Goal: Task Accomplishment & Management: Use online tool/utility

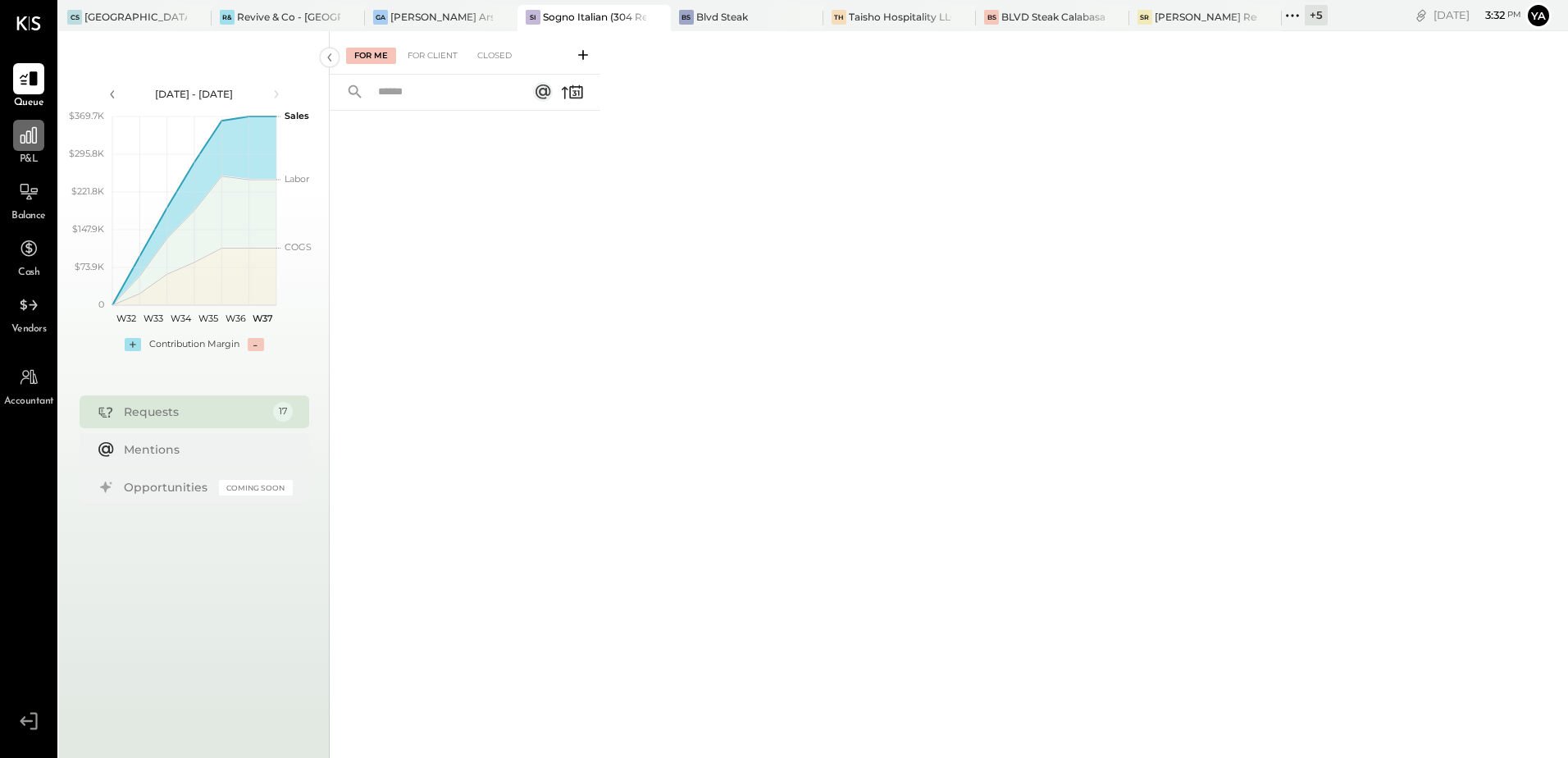
click at [42, 150] on div at bounding box center [28, 135] width 31 height 31
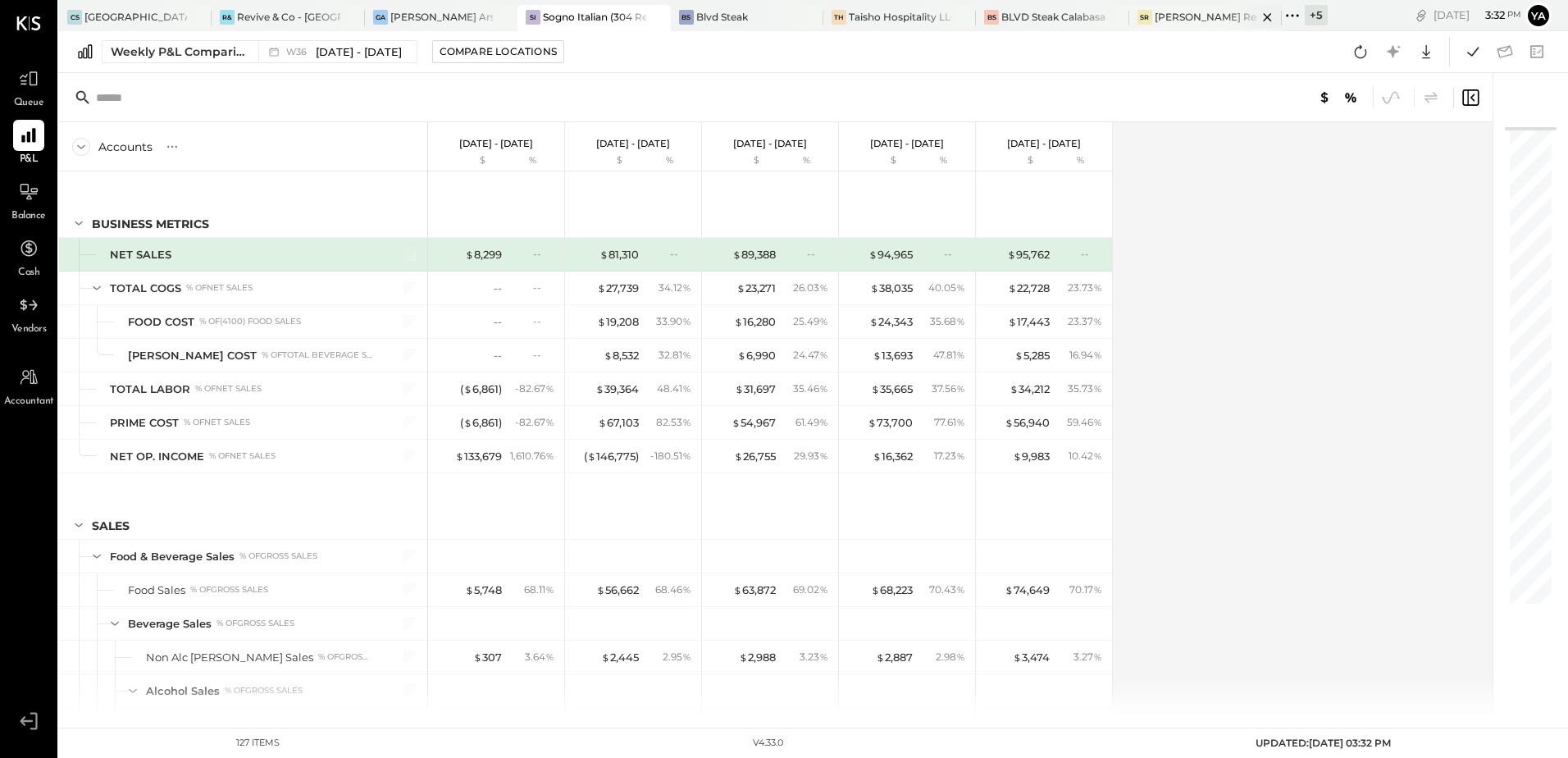
click at [1177, 23] on div "[PERSON_NAME] Restaurant & Deli" at bounding box center [1206, 17] width 103 height 14
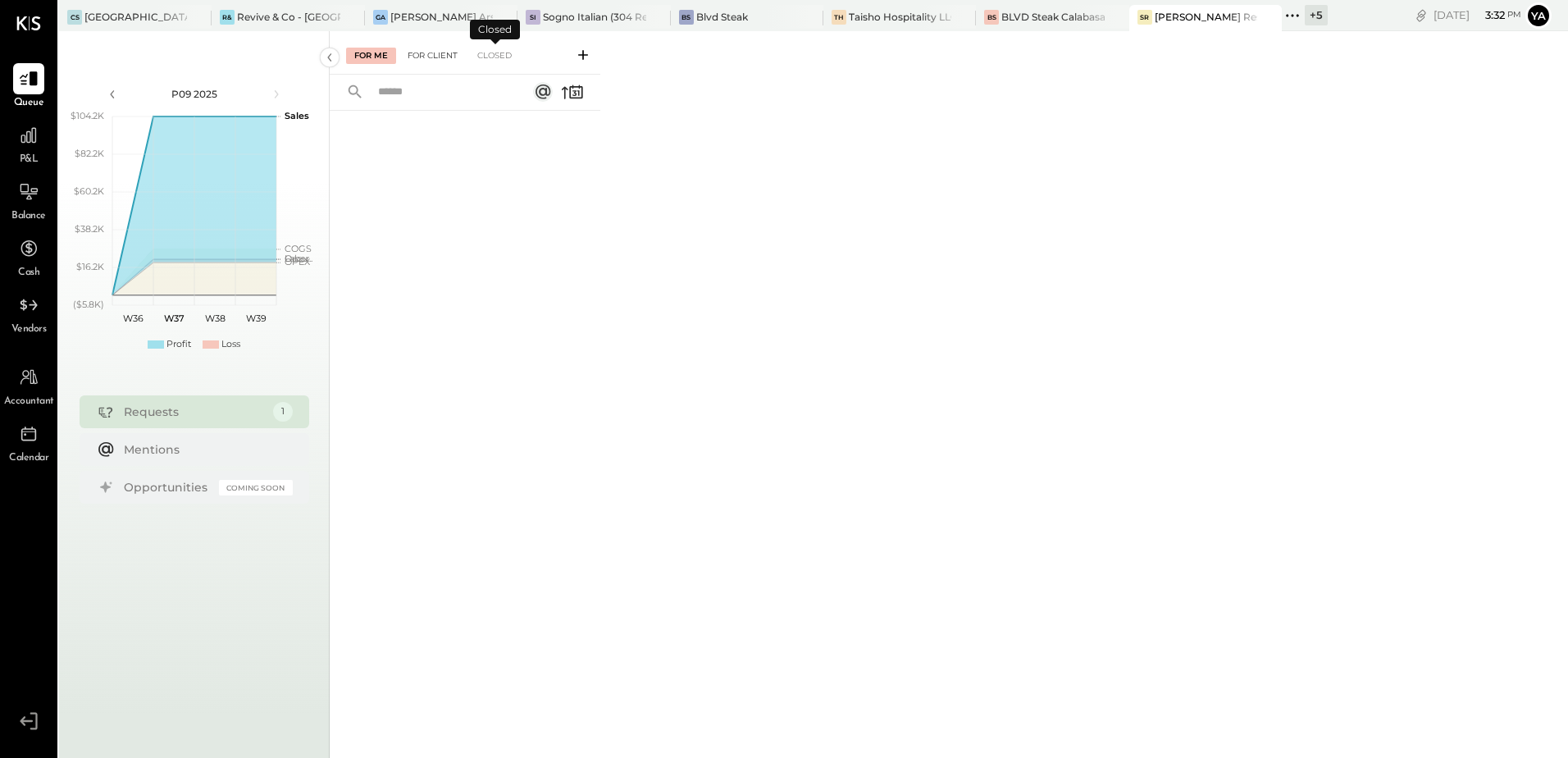
click at [444, 61] on div "For Client" at bounding box center [433, 56] width 66 height 17
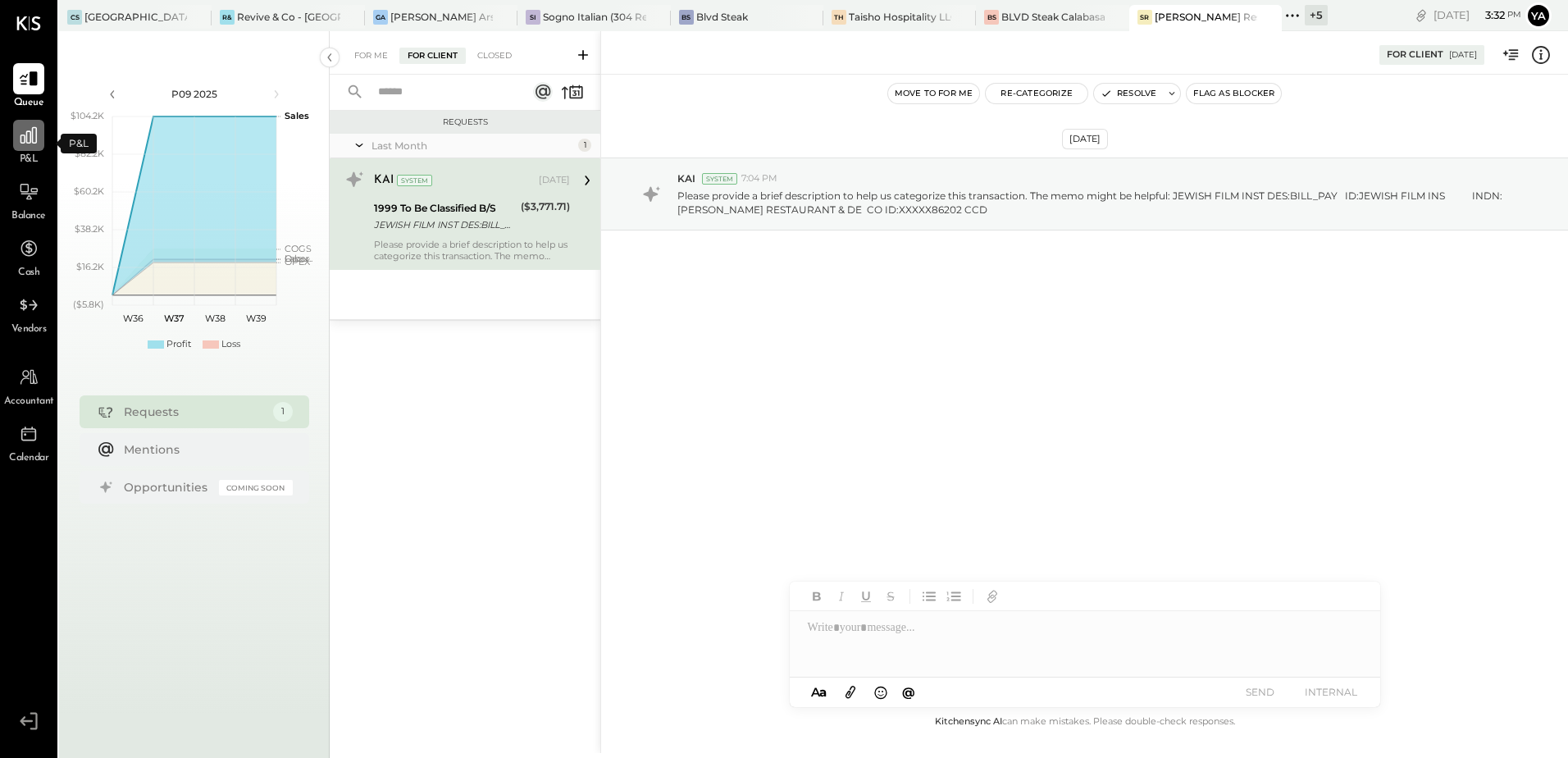
click at [34, 134] on icon at bounding box center [28, 135] width 21 height 21
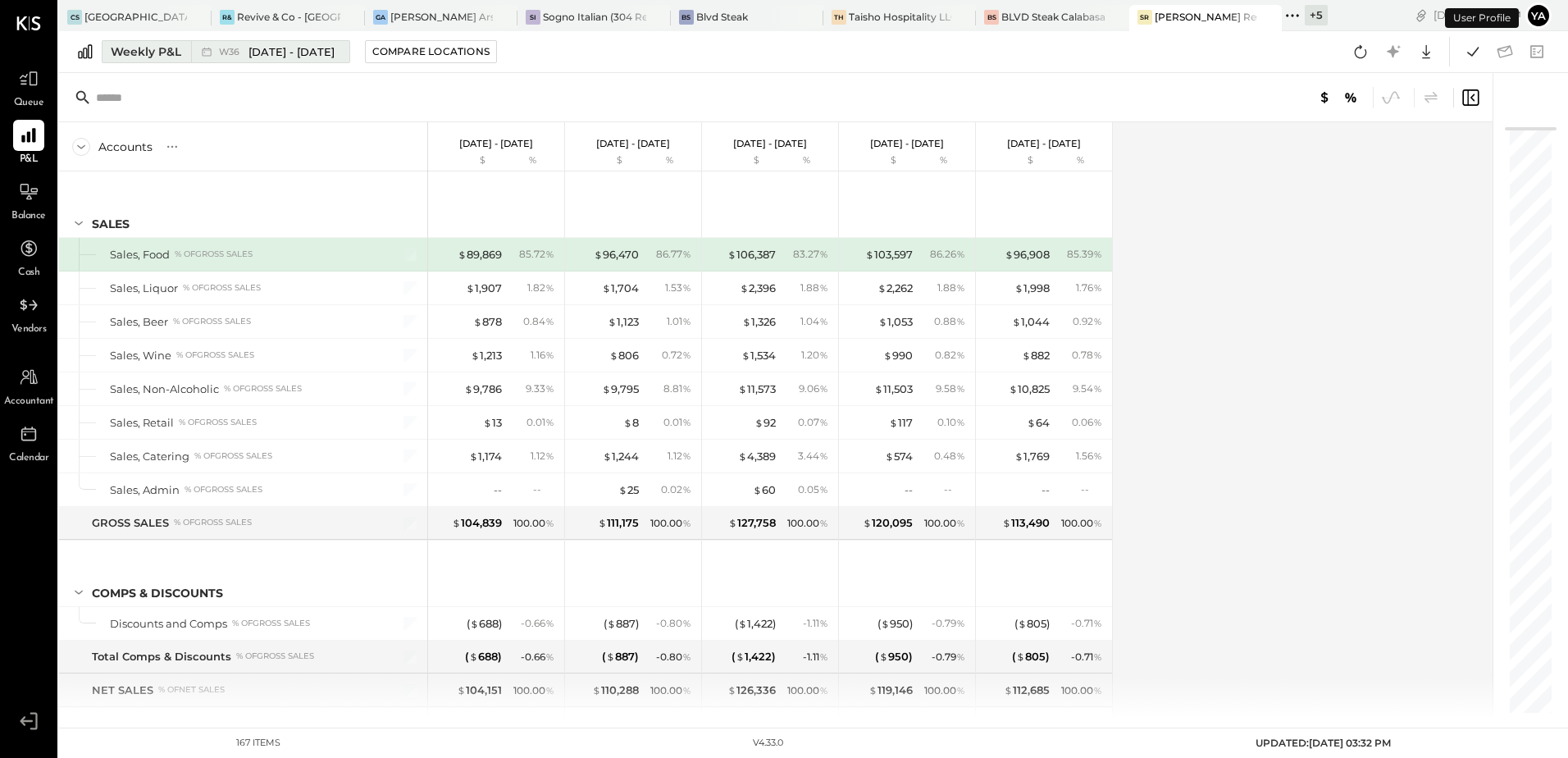
click at [160, 52] on div "Weekly P&L" at bounding box center [146, 51] width 71 height 17
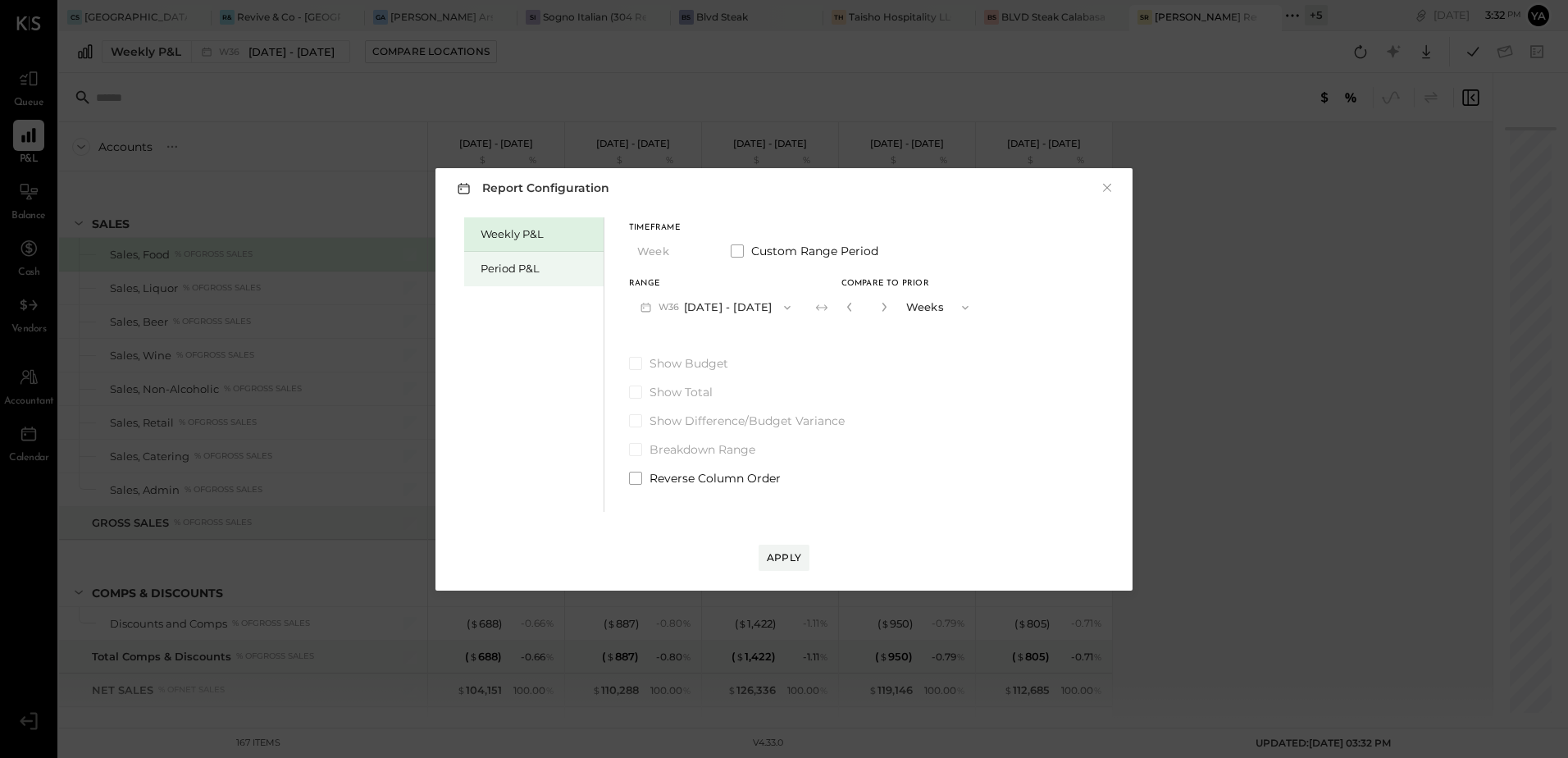
click at [498, 260] on div "Period P&L" at bounding box center [534, 269] width 140 height 35
click at [771, 311] on span "button" at bounding box center [781, 308] width 21 height 13
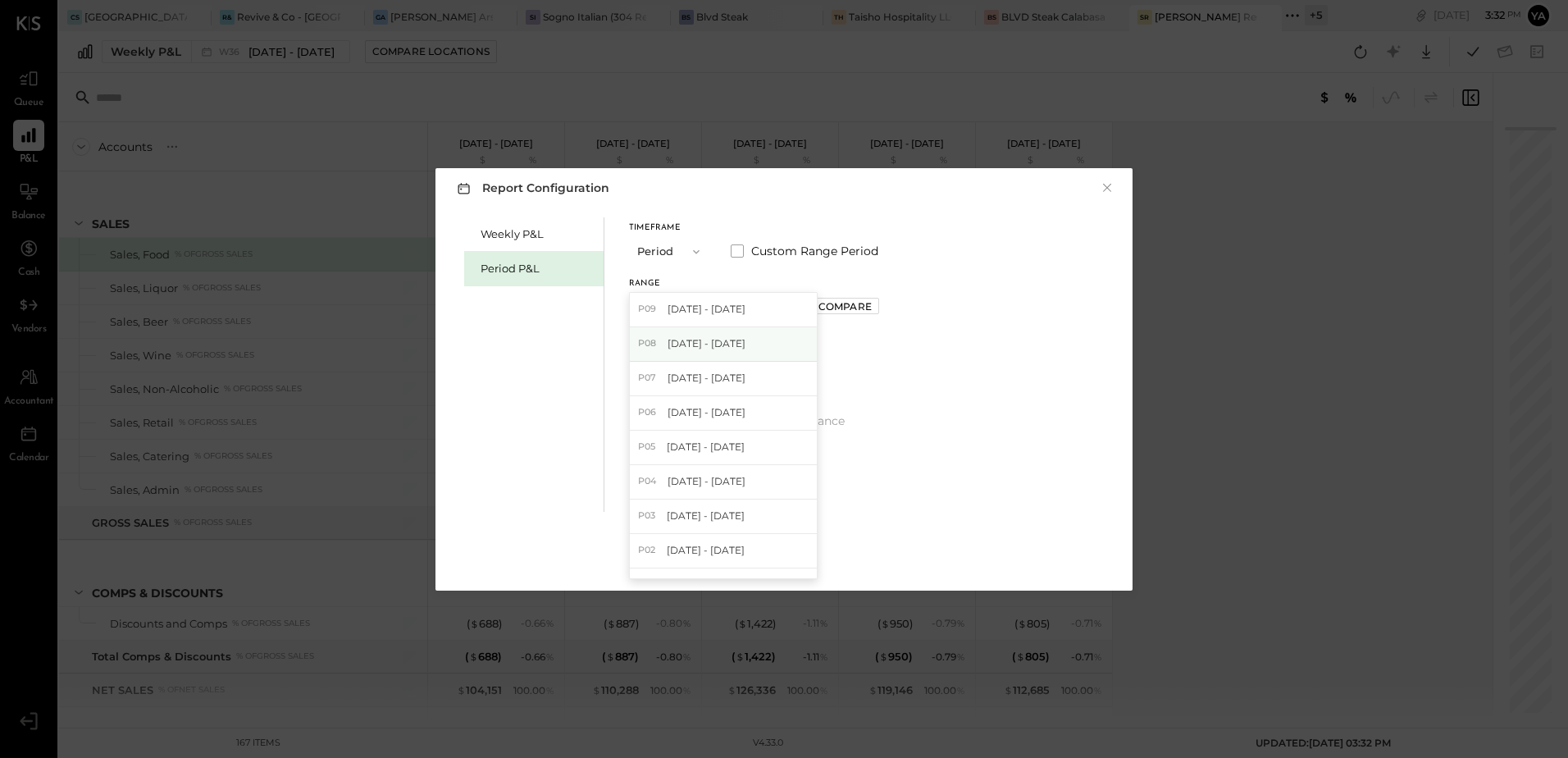
click at [758, 354] on div "P08 [DATE] - [DATE]" at bounding box center [724, 345] width 187 height 35
click at [785, 561] on div "Apply" at bounding box center [784, 557] width 35 height 14
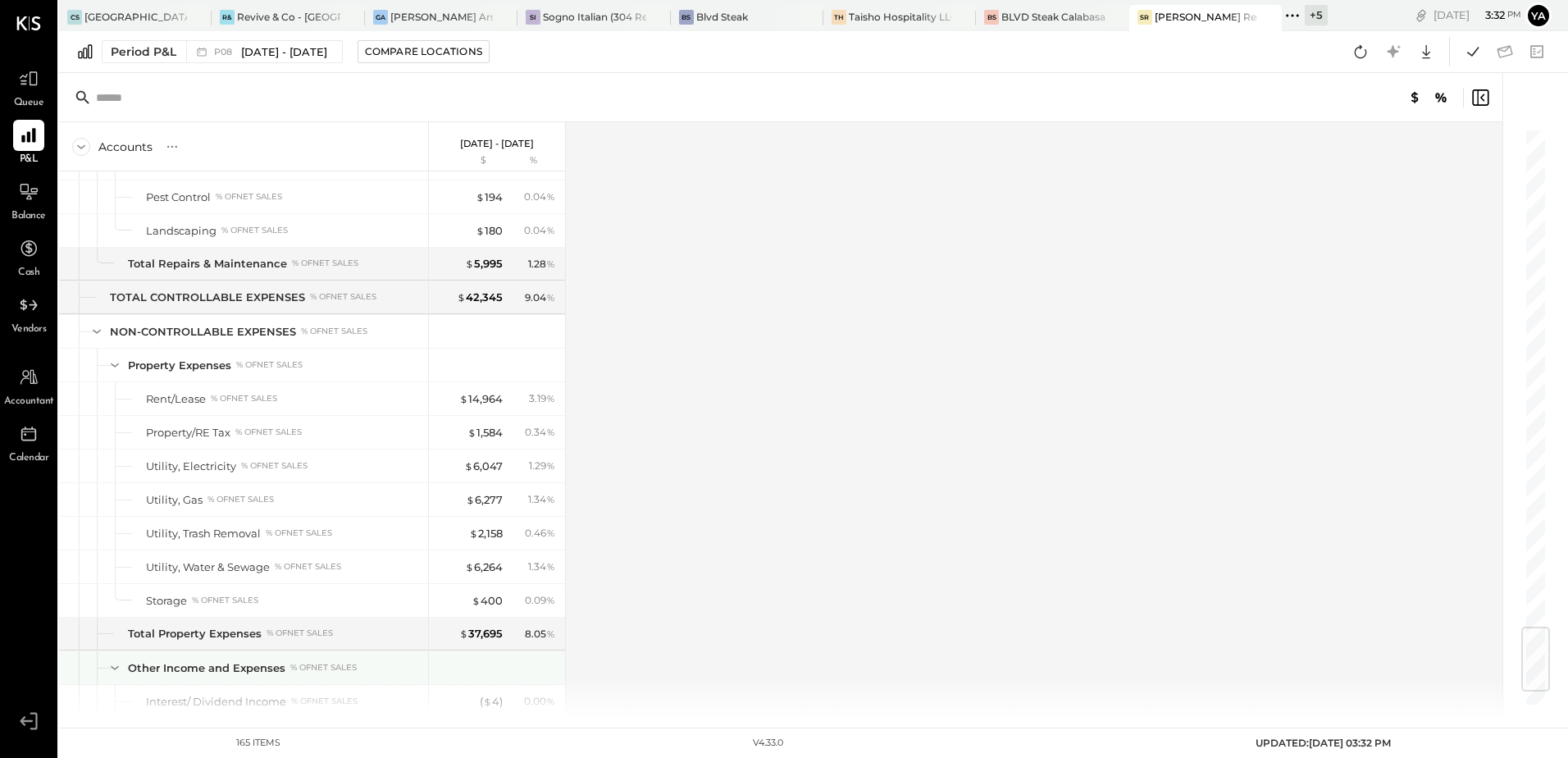
scroll to position [4300, 0]
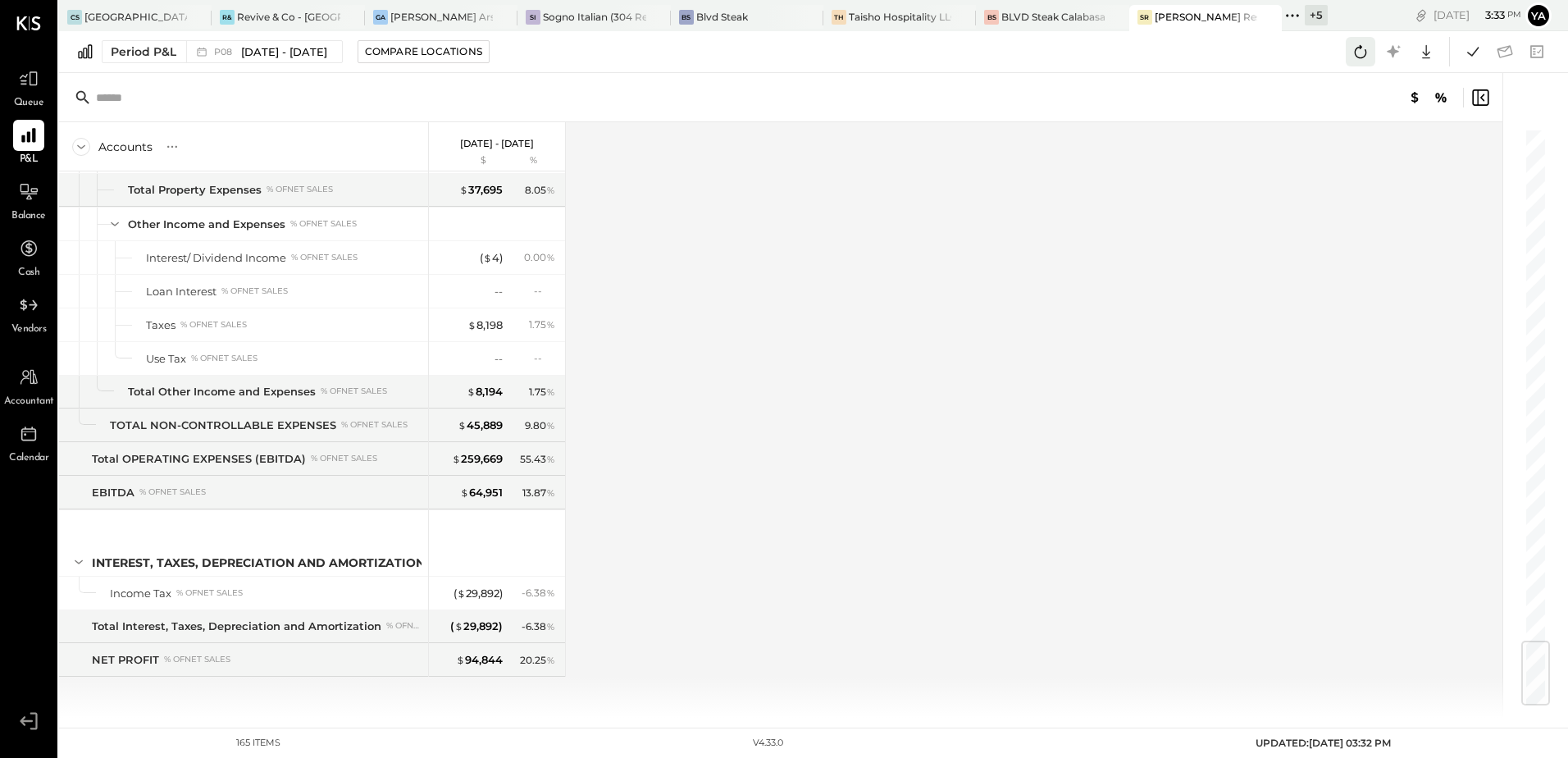
click at [1368, 51] on icon at bounding box center [1360, 51] width 21 height 21
click at [1046, 464] on div "Accounts S % GL [DATE] - [DATE] $ % SALES Sales, Food % of GROSS SALES Sales, L…" at bounding box center [782, 420] width 1446 height 595
click at [1474, 53] on icon at bounding box center [1473, 51] width 12 height 9
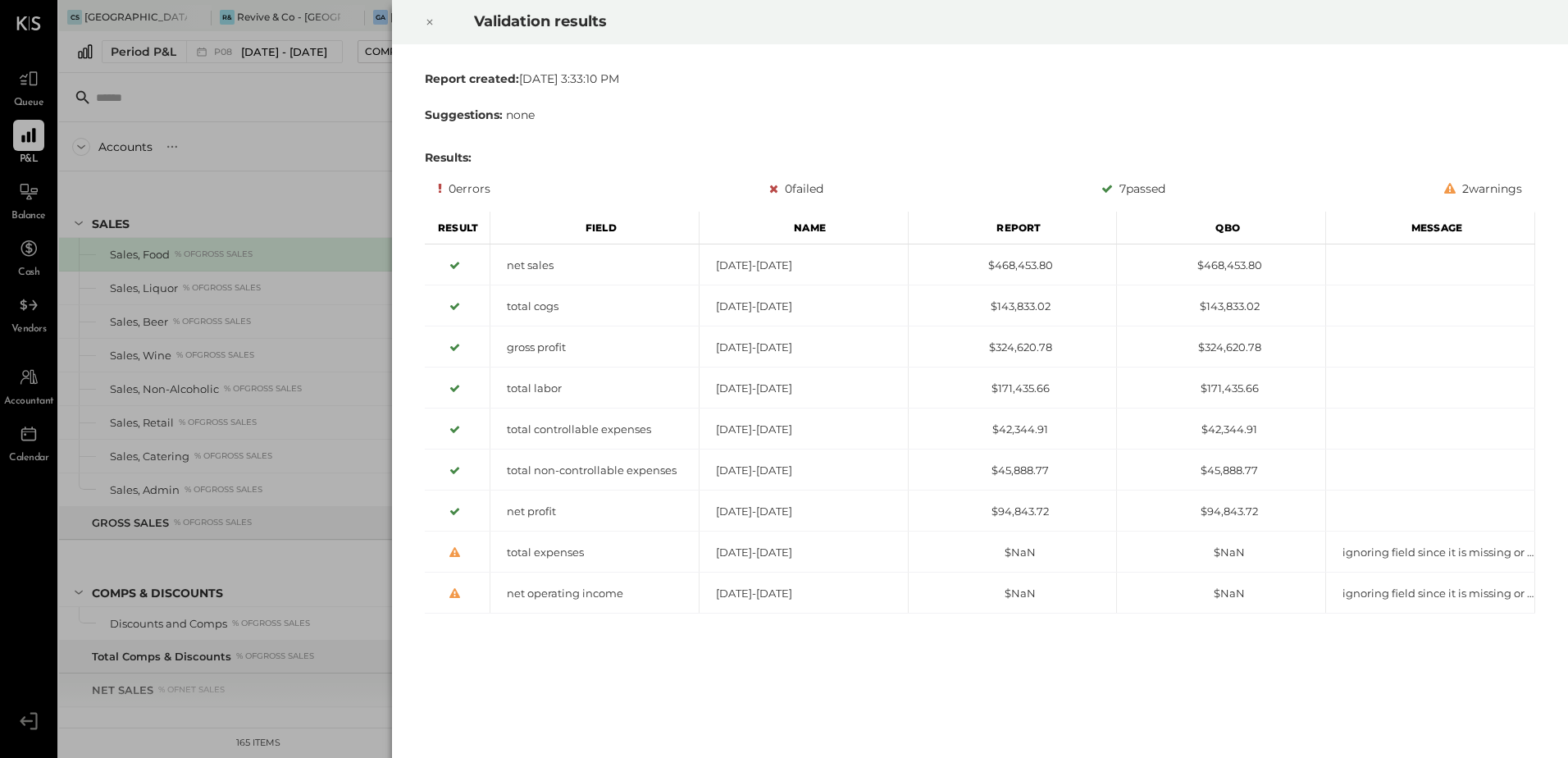
click at [430, 26] on icon at bounding box center [430, 21] width 10 height 19
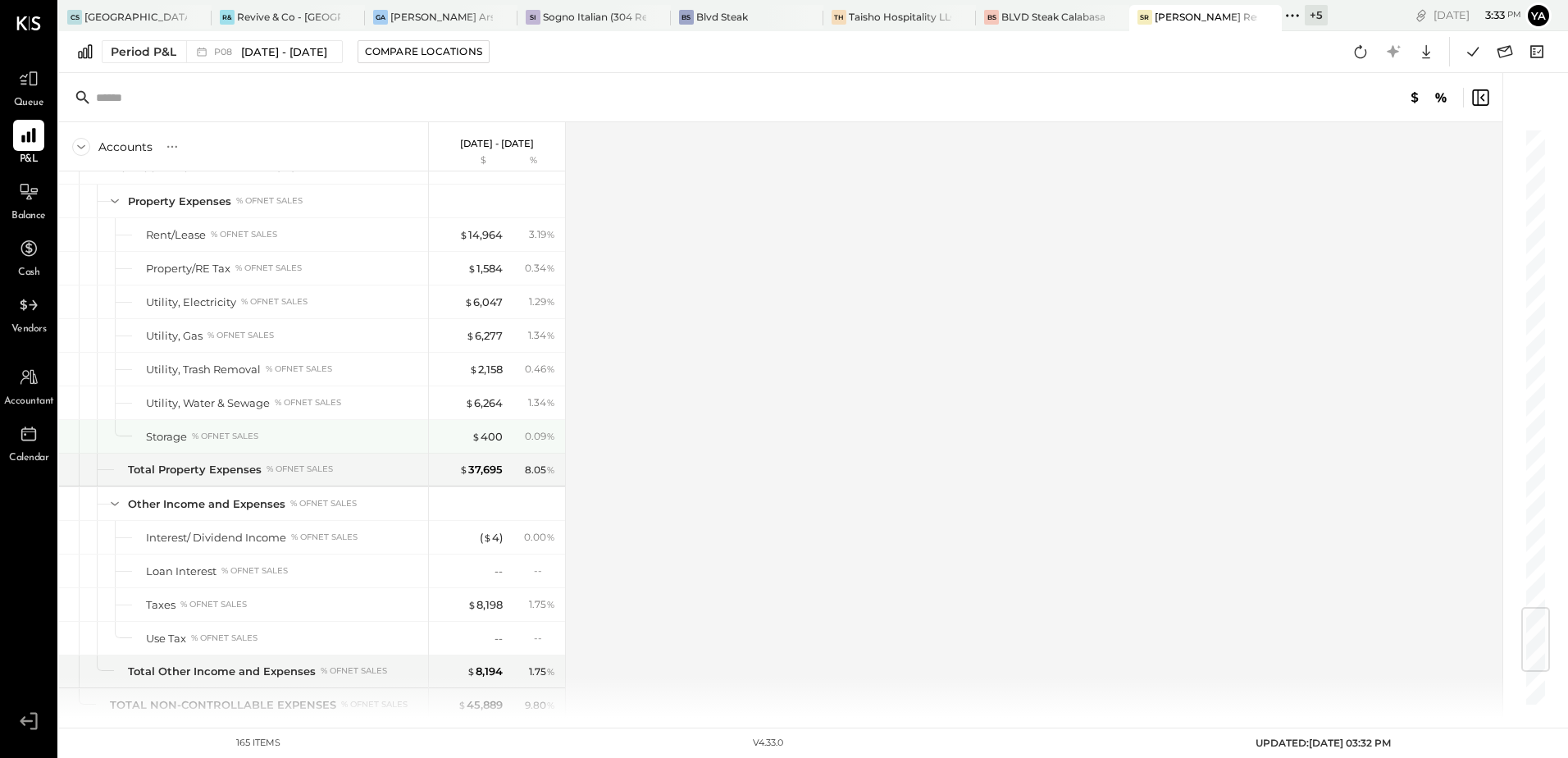
scroll to position [4300, 0]
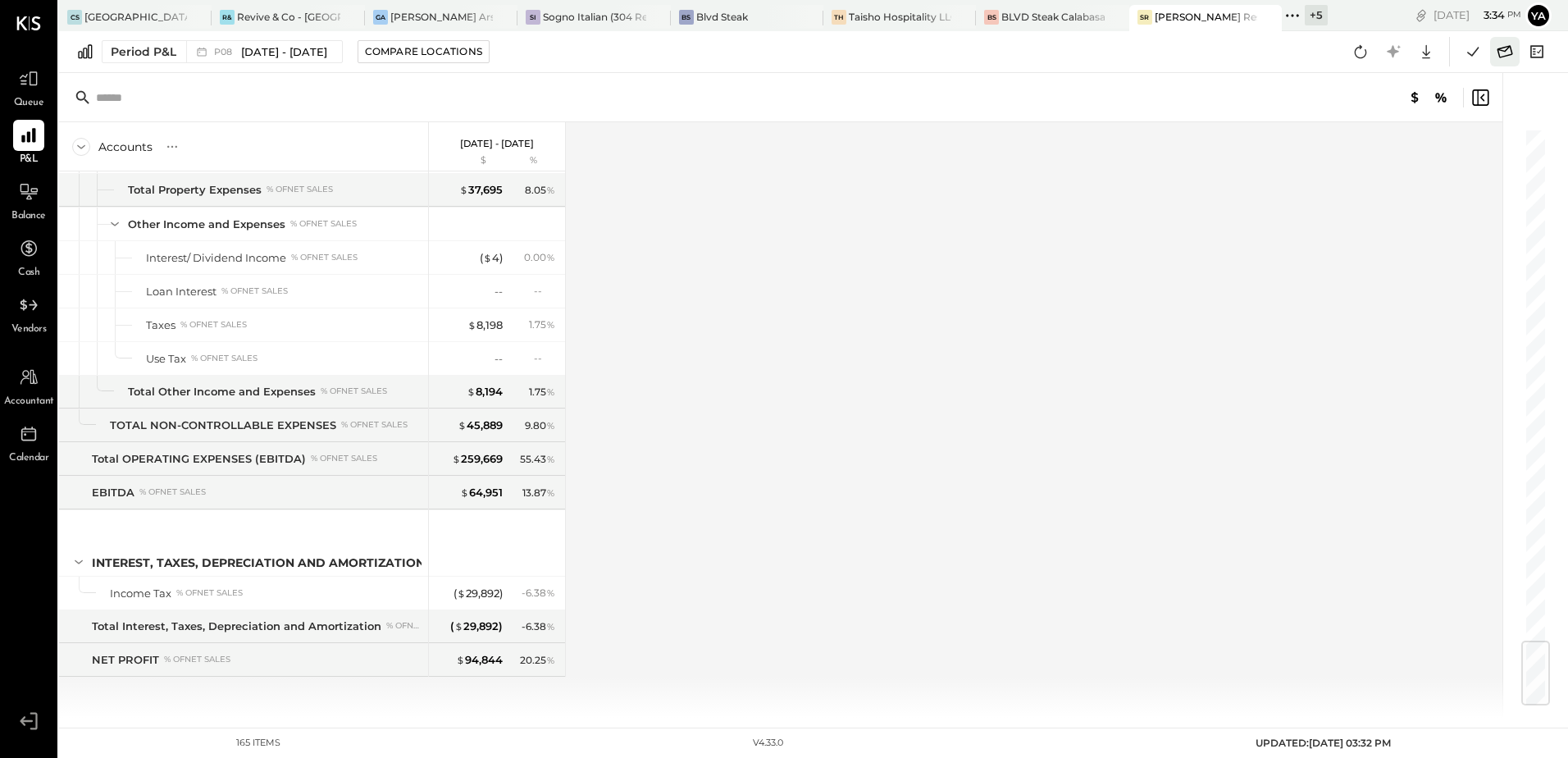
click at [1509, 57] on icon at bounding box center [1505, 51] width 21 height 21
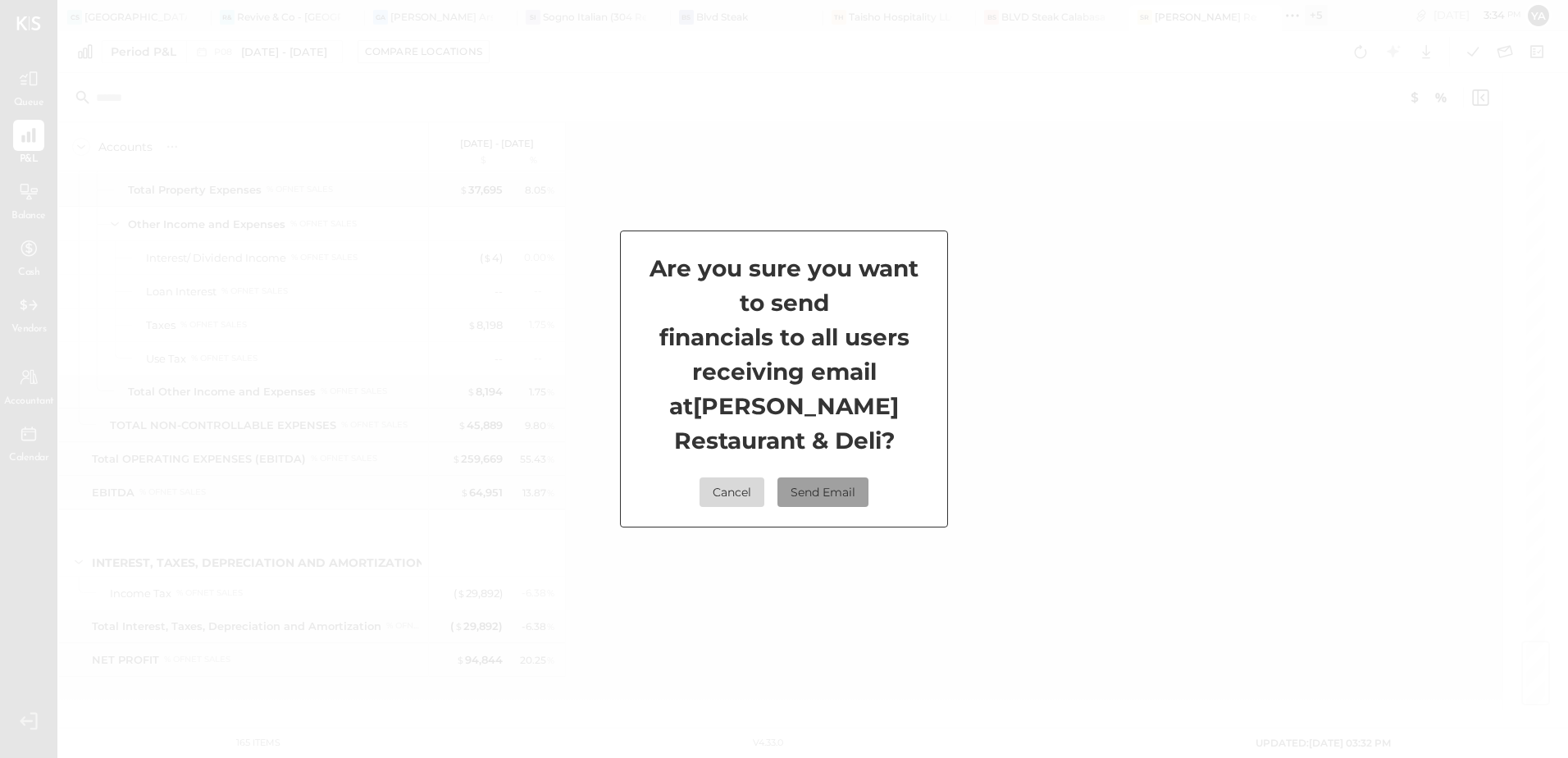
click at [850, 495] on button "Send Email" at bounding box center [823, 492] width 91 height 29
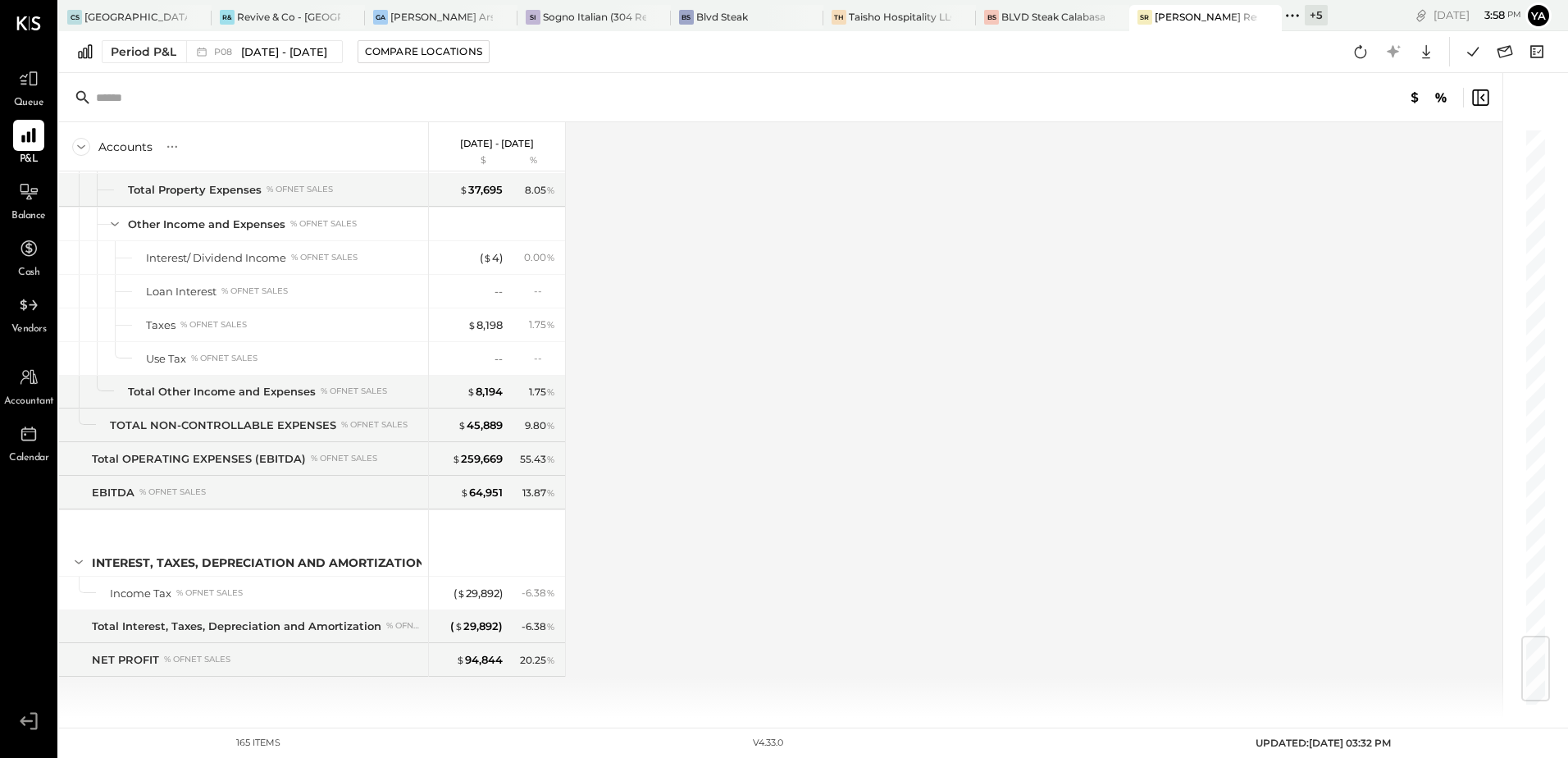
scroll to position [4262, 0]
